Goal: Information Seeking & Learning: Learn about a topic

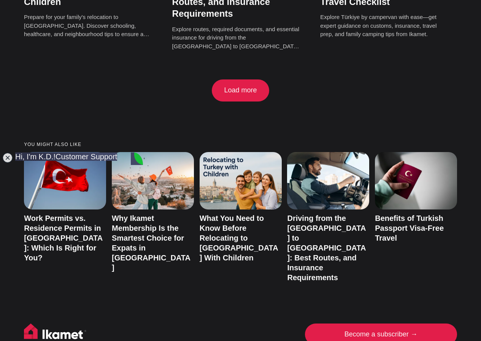
scroll to position [1381, 0]
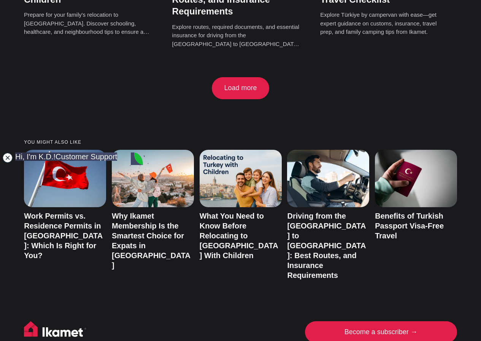
click at [8, 159] on jdiv at bounding box center [7, 158] width 11 height 11
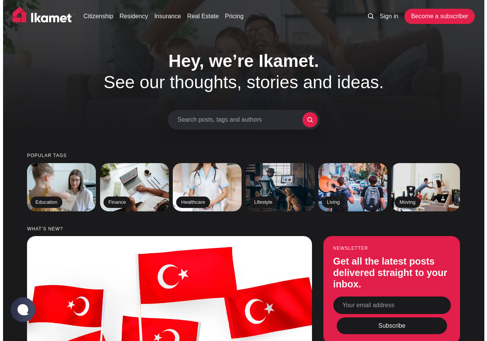
scroll to position [0, 0]
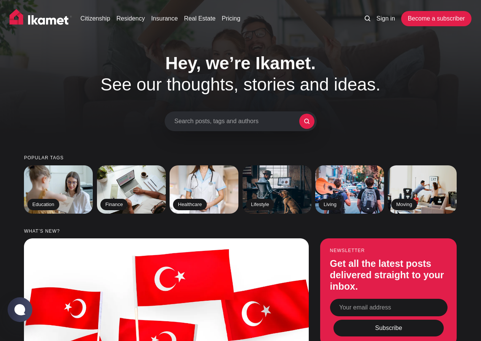
click at [268, 119] on span "Search posts, tags and authors" at bounding box center [237, 121] width 125 height 7
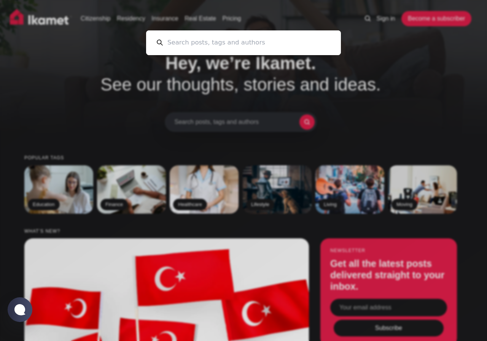
click at [205, 43] on input at bounding box center [246, 42] width 167 height 25
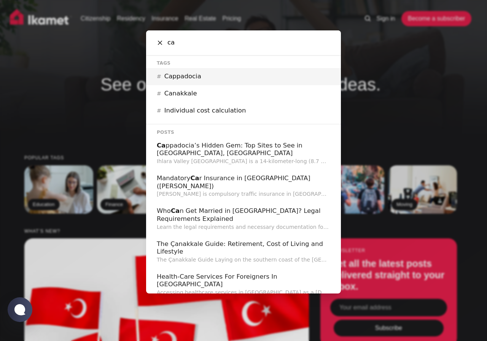
type input "c"
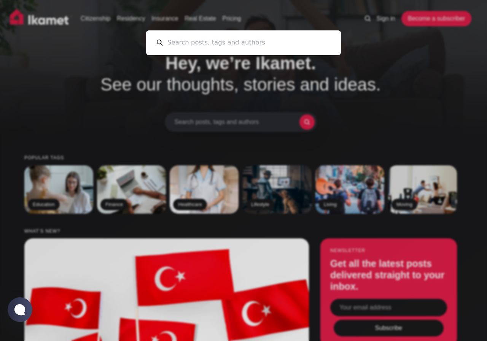
click at [66, 92] on div "Cancel" at bounding box center [243, 170] width 487 height 341
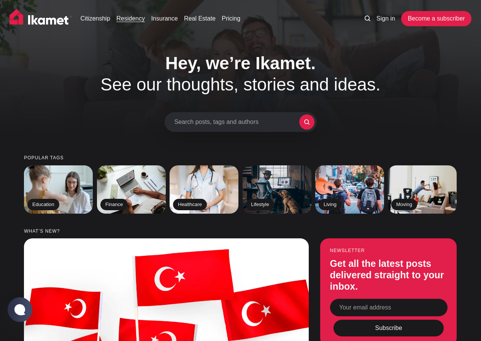
click at [134, 21] on link "Residency" at bounding box center [130, 18] width 29 height 9
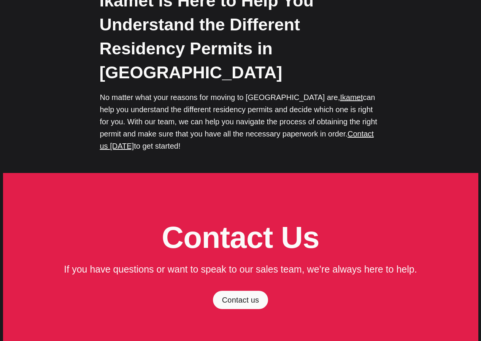
scroll to position [2576, 0]
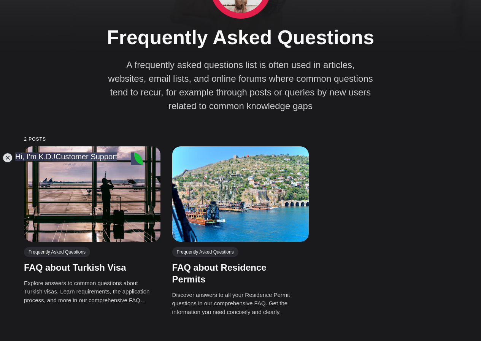
scroll to position [87, 0]
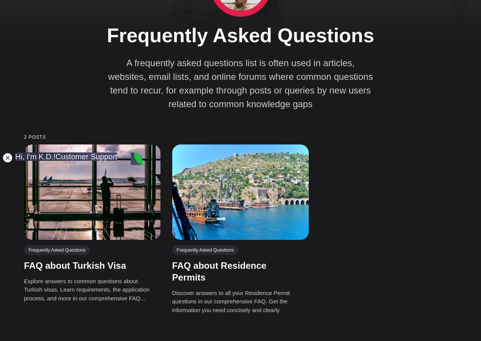
click at [8, 157] on jdiv at bounding box center [7, 158] width 11 height 11
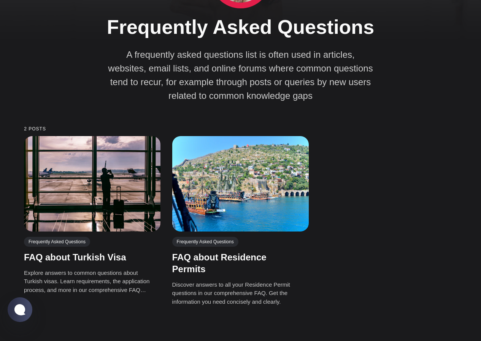
scroll to position [96, 0]
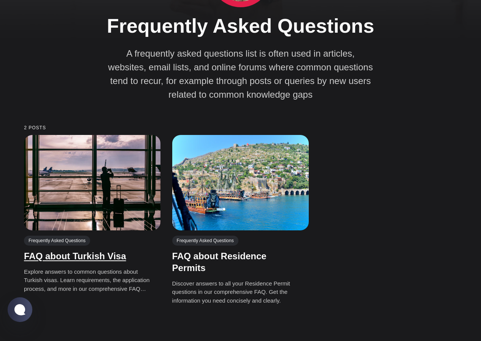
click at [81, 258] on link "FAQ about Turkish Visa" at bounding box center [75, 256] width 102 height 10
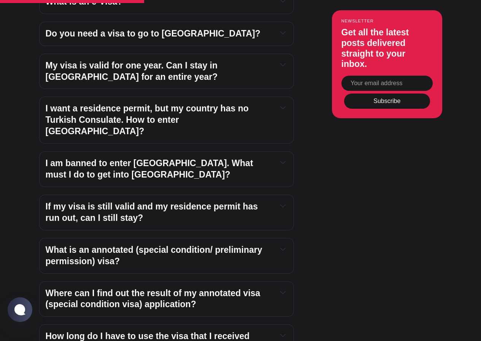
scroll to position [567, 0]
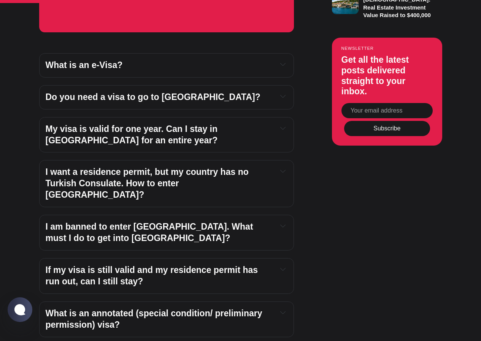
click at [283, 97] on icon at bounding box center [282, 96] width 5 height 5
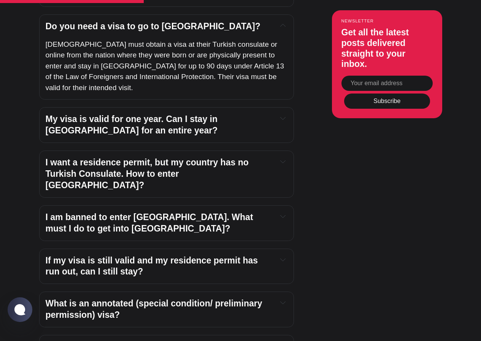
scroll to position [672, 0]
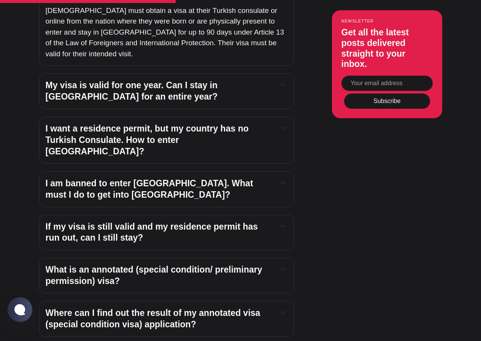
click at [282, 180] on icon at bounding box center [282, 182] width 5 height 5
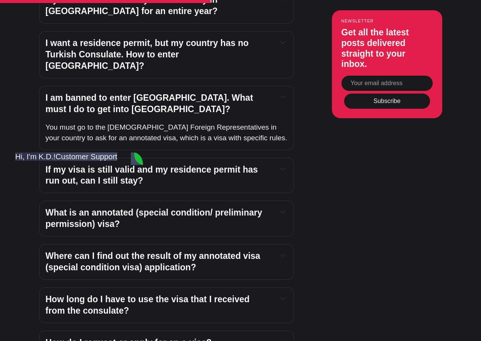
scroll to position [0, 0]
click at [5, 157] on jdiv at bounding box center [7, 158] width 11 height 11
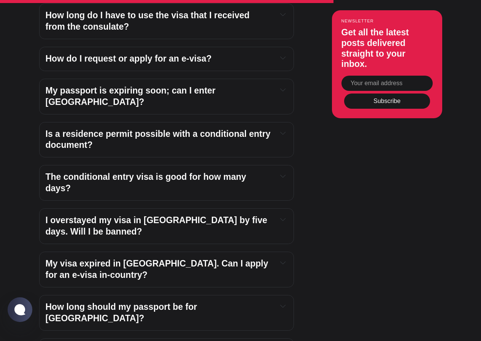
scroll to position [1042, 0]
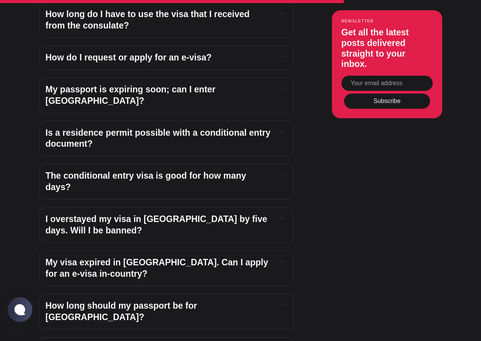
click at [283, 172] on icon at bounding box center [282, 174] width 5 height 5
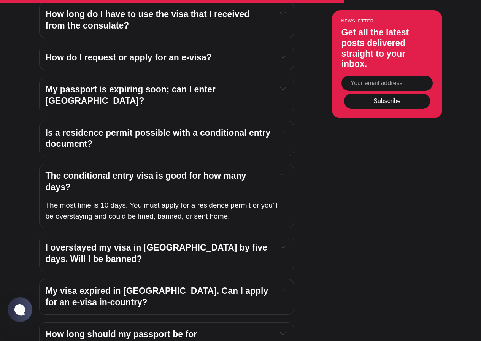
click at [284, 246] on icon at bounding box center [283, 247] width 5 height 2
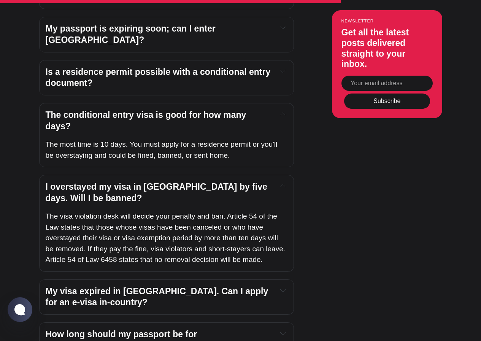
scroll to position [1100, 0]
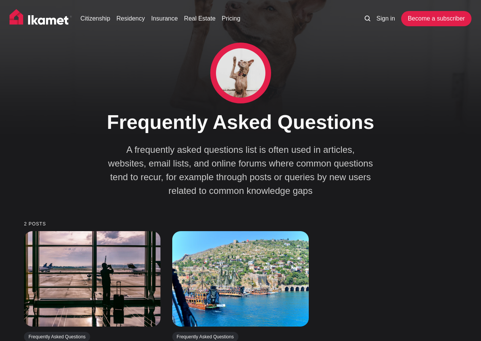
scroll to position [96, 0]
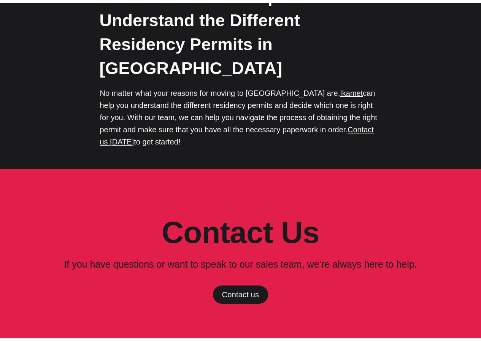
scroll to position [2576, 0]
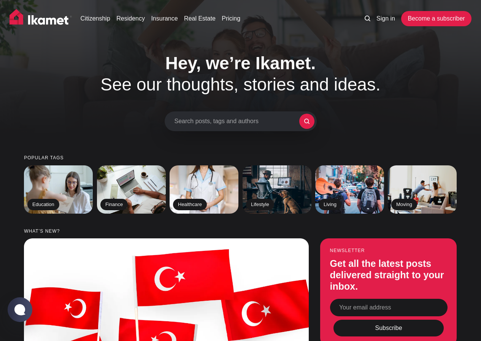
click at [200, 121] on span "Search posts, tags and authors" at bounding box center [237, 121] width 125 height 7
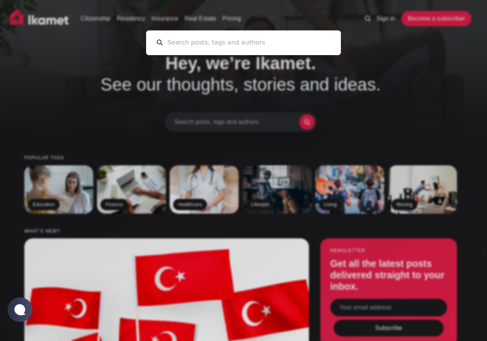
click at [182, 46] on input at bounding box center [246, 42] width 167 height 25
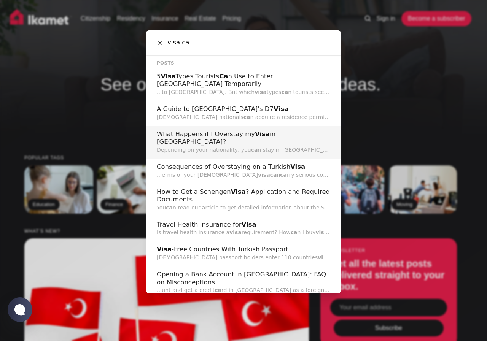
type input "visa ca"
click at [242, 130] on h2 "What Happens if I Overstay my Visa in Turkey?" at bounding box center [243, 138] width 173 height 16
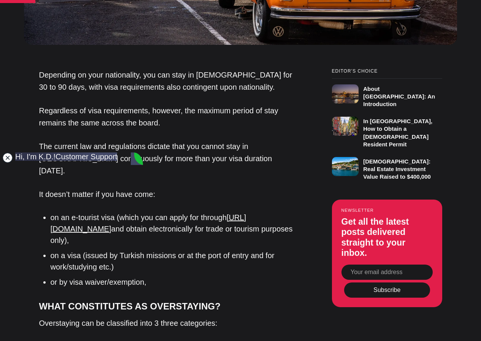
click at [9, 158] on jdiv at bounding box center [7, 158] width 11 height 11
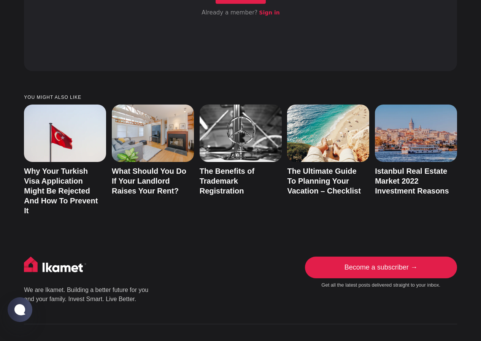
scroll to position [2511, 0]
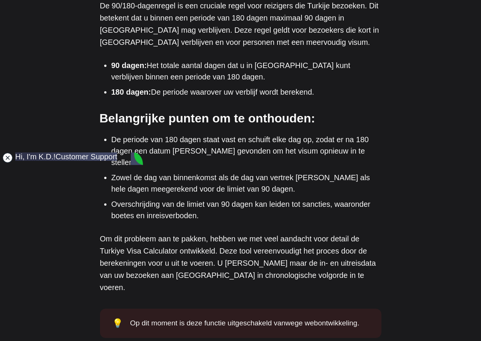
click at [7, 156] on jdiv at bounding box center [7, 158] width 11 height 11
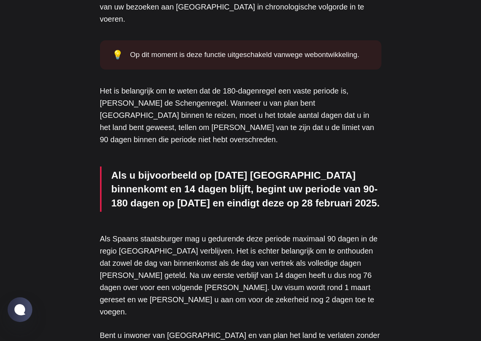
scroll to position [891, 0]
